Goal: Information Seeking & Learning: Learn about a topic

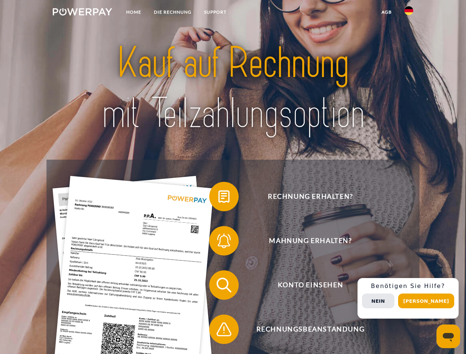
click at [82, 13] on img at bounding box center [82, 11] width 59 height 7
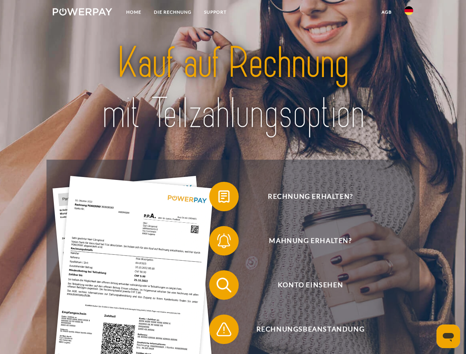
click at [409, 13] on img at bounding box center [409, 10] width 9 height 9
click at [386, 12] on link "agb" at bounding box center [386, 12] width 23 height 13
click at [219, 198] on span at bounding box center [213, 196] width 37 height 37
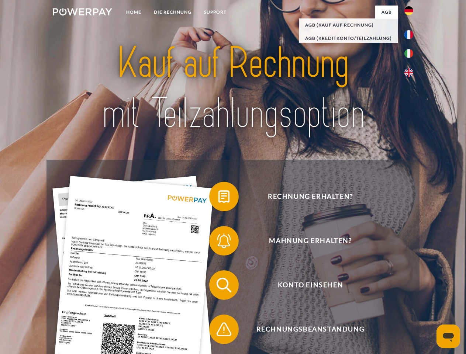
click at [219, 243] on span at bounding box center [213, 241] width 37 height 37
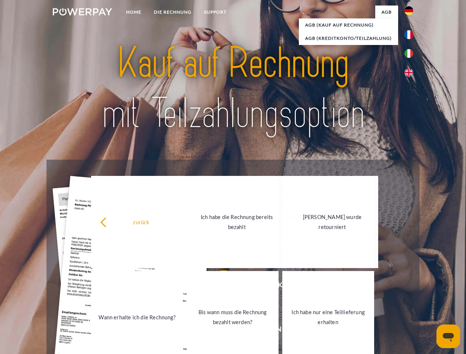
click at [219, 287] on link "Bis wann muss die Rechnung bezahlt werden?" at bounding box center [233, 317] width 92 height 92
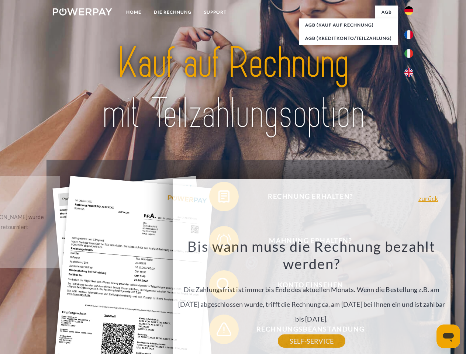
click at [219, 331] on div "Rechnung erhalten? Mahnung erhalten? Konto einsehen" at bounding box center [233, 307] width 373 height 295
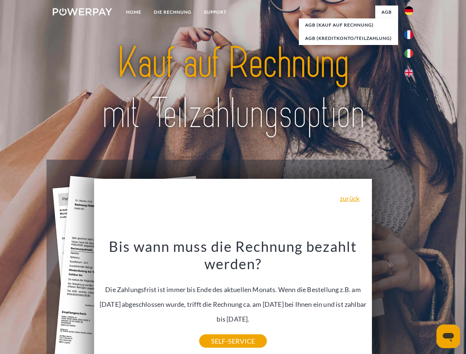
click at [411, 299] on div "Rechnung erhalten? Mahnung erhalten? Konto einsehen" at bounding box center [233, 307] width 373 height 295
click at [393, 300] on span "Konto einsehen" at bounding box center [310, 286] width 181 height 30
click at [429, 301] on header "Home DIE RECHNUNG SUPPORT" at bounding box center [233, 255] width 466 height 510
